Goal: Check status: Check status

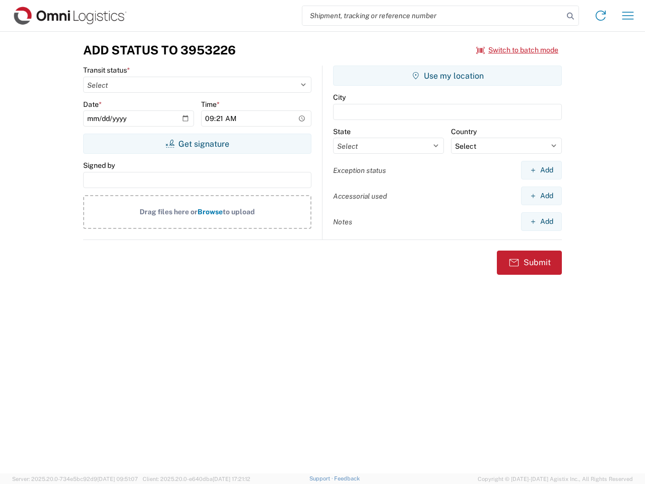
click at [433, 16] on input "search" at bounding box center [432, 15] width 261 height 19
click at [571, 16] on icon at bounding box center [571, 16] width 14 height 14
click at [601, 16] on icon at bounding box center [601, 16] width 16 height 16
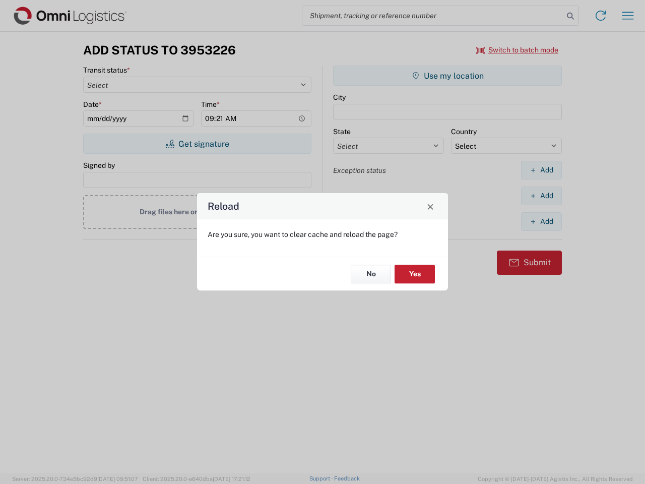
click at [628, 16] on div "Reload Are you sure, you want to clear cache and reload the page? No Yes" at bounding box center [322, 242] width 645 height 484
click at [518, 50] on div "Reload Are you sure, you want to clear cache and reload the page? No Yes" at bounding box center [322, 242] width 645 height 484
click at [197, 144] on div "Reload Are you sure, you want to clear cache and reload the page? No Yes" at bounding box center [322, 242] width 645 height 484
click at [448, 76] on div "Reload Are you sure, you want to clear cache and reload the page? No Yes" at bounding box center [322, 242] width 645 height 484
click at [541, 170] on div "Reload Are you sure, you want to clear cache and reload the page? No Yes" at bounding box center [322, 242] width 645 height 484
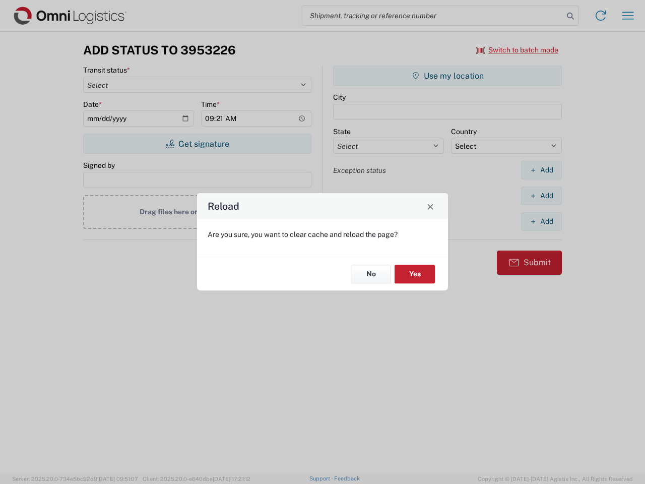
click at [541, 196] on div "Reload Are you sure, you want to clear cache and reload the page? No Yes" at bounding box center [322, 242] width 645 height 484
click at [541, 221] on div "Reload Are you sure, you want to clear cache and reload the page? No Yes" at bounding box center [322, 242] width 645 height 484
